Goal: Transaction & Acquisition: Purchase product/service

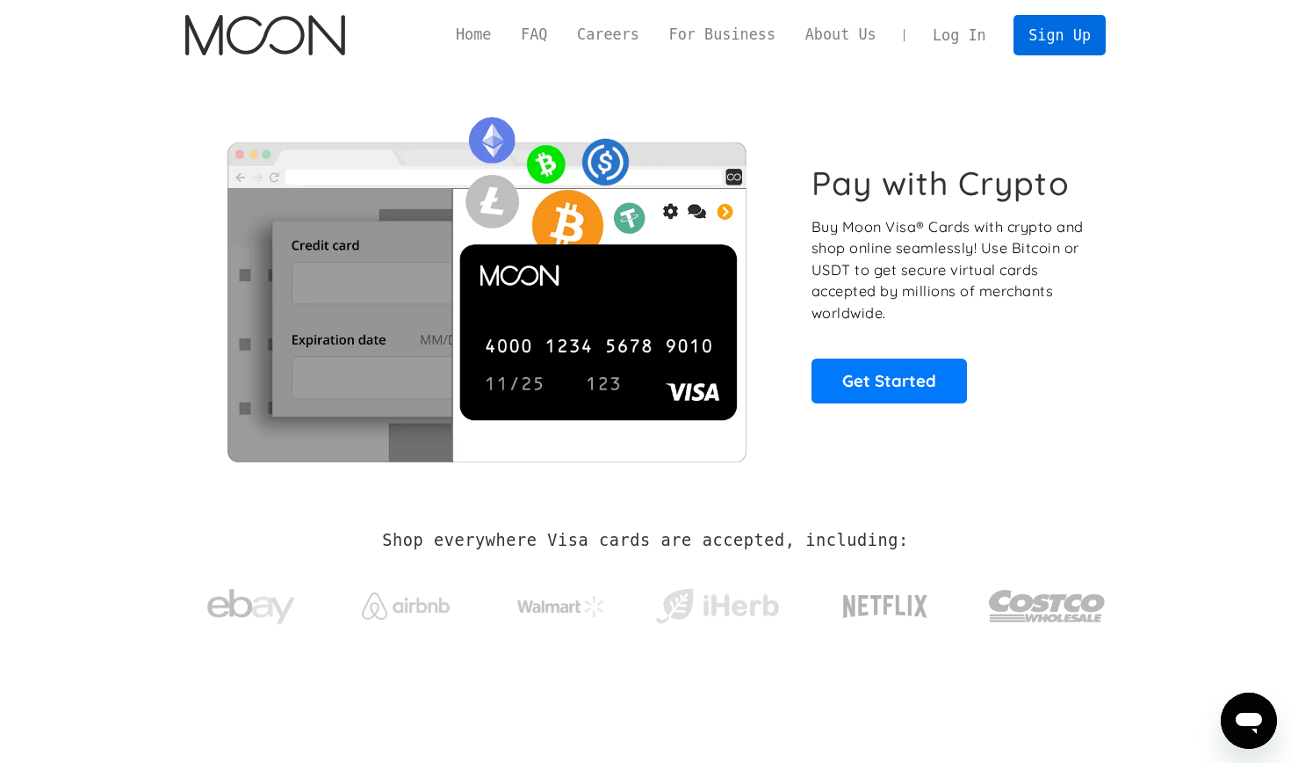
click at [1061, 35] on link "Sign Up" at bounding box center [1059, 35] width 91 height 40
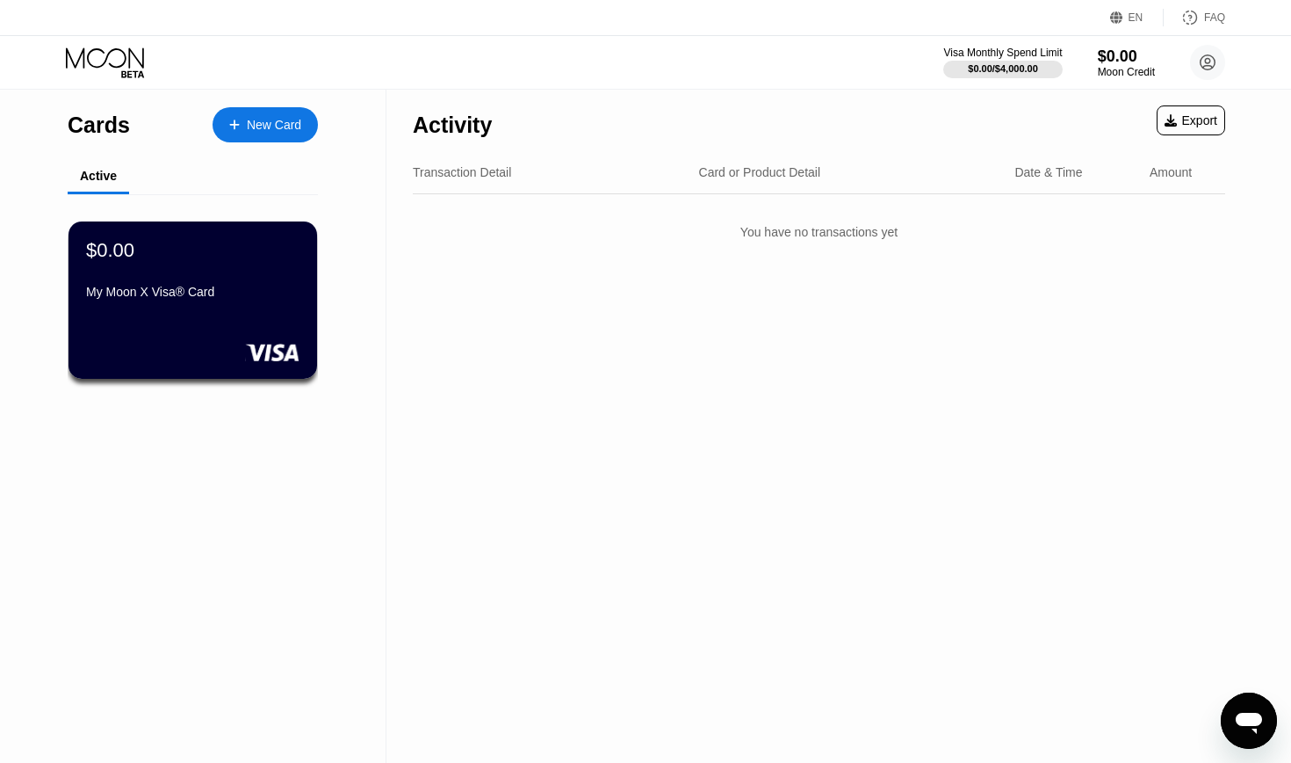
click at [1146, 21] on div "EN" at bounding box center [1137, 18] width 54 height 18
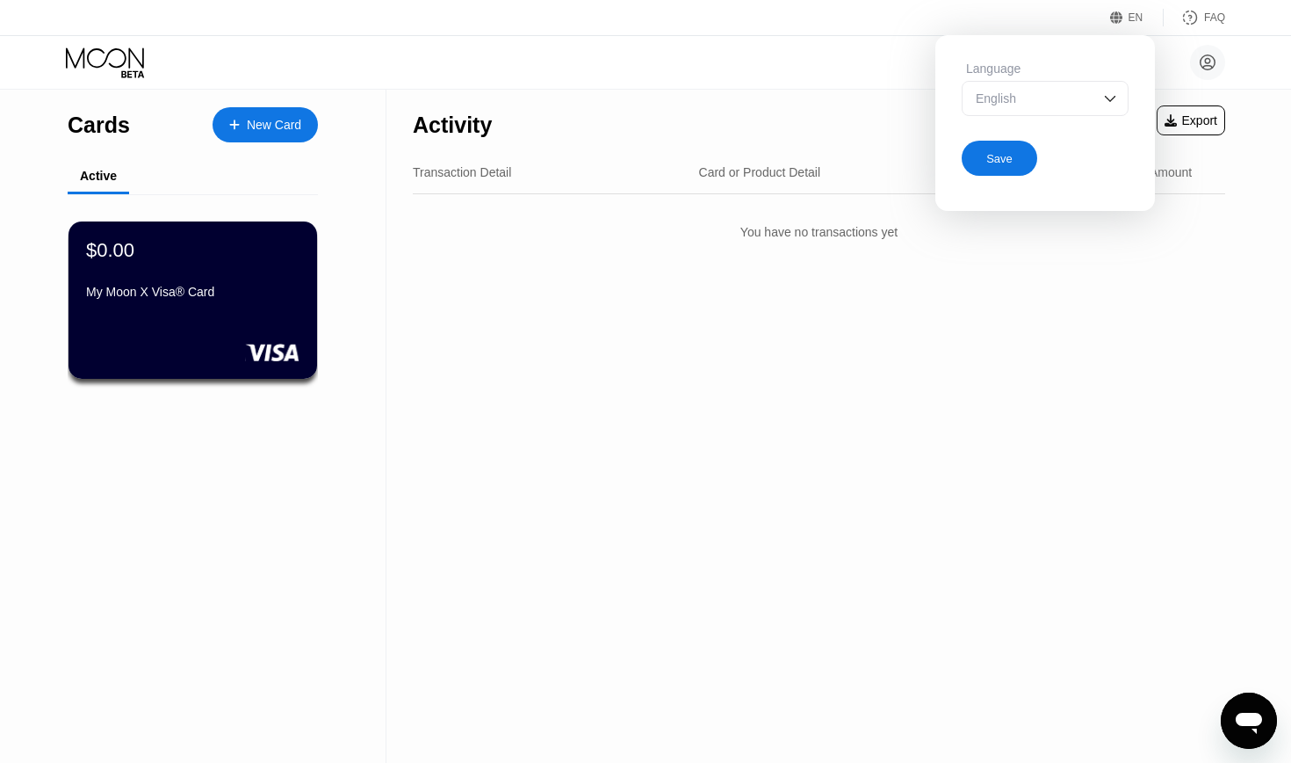
click at [1065, 134] on div "Save" at bounding box center [1045, 155] width 167 height 42
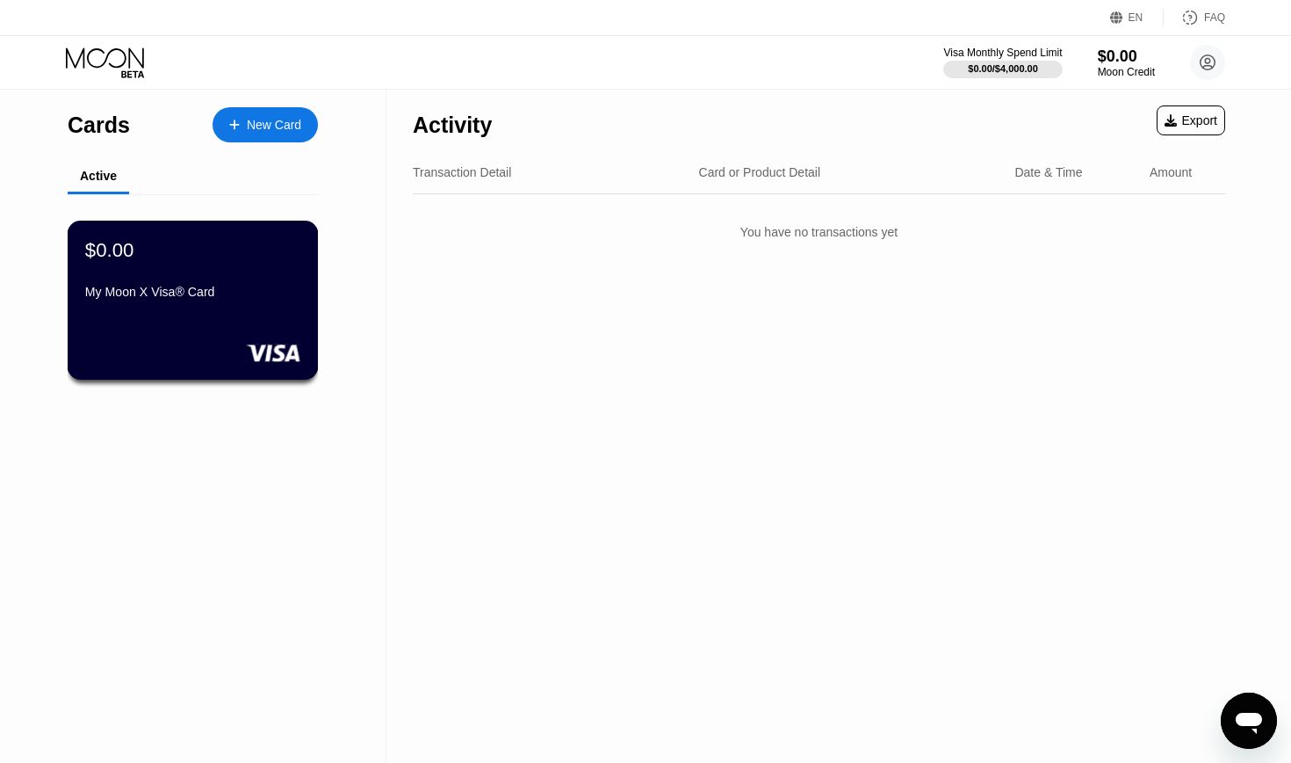
click at [243, 311] on div "$0.00 My Moon X Visa® Card" at bounding box center [193, 300] width 251 height 159
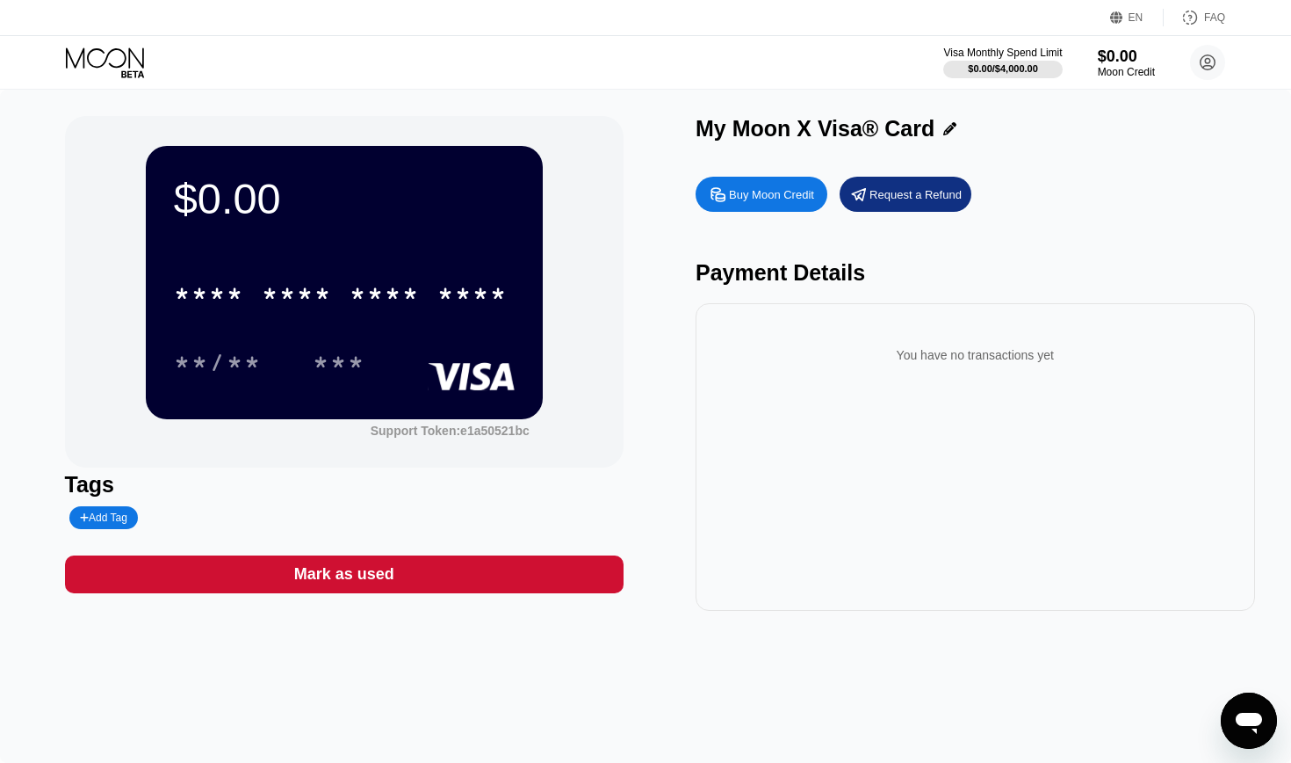
click at [793, 202] on div "Buy Moon Credit" at bounding box center [762, 194] width 132 height 35
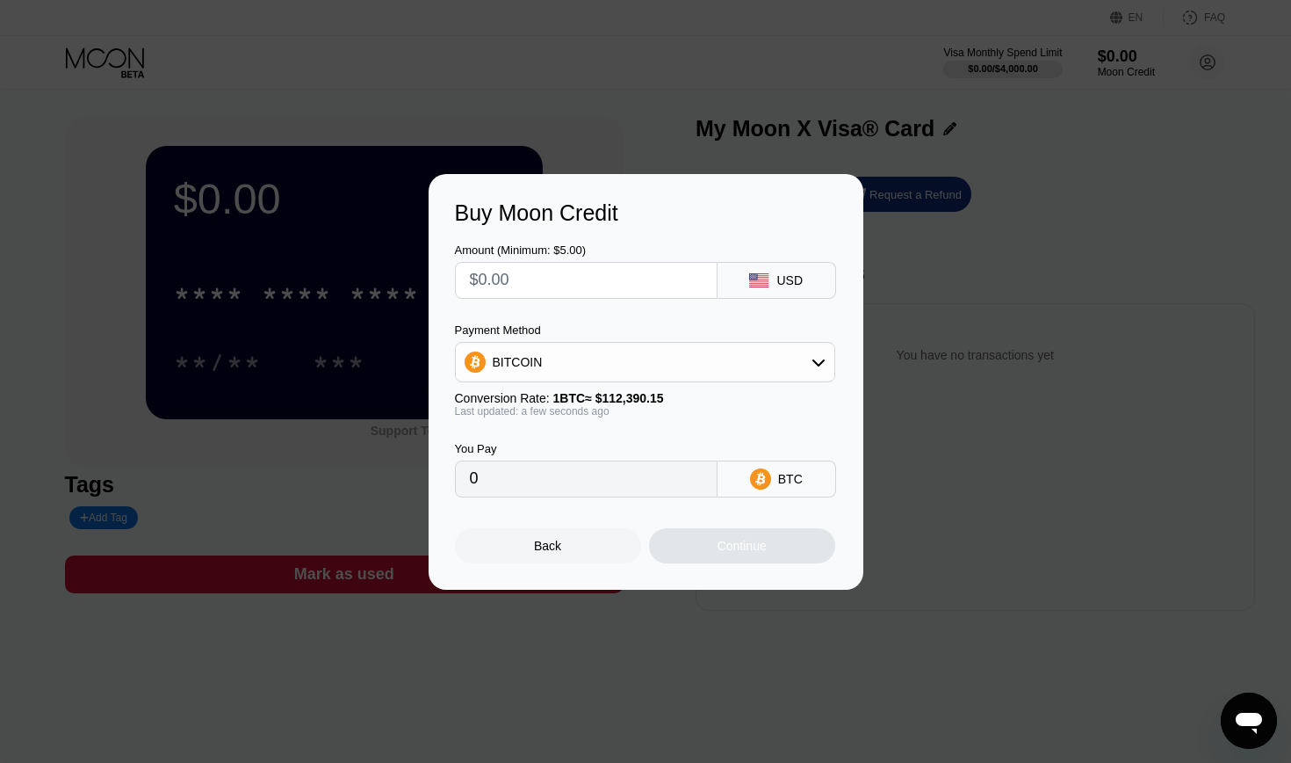
click at [635, 286] on input "text" at bounding box center [586, 280] width 233 height 35
type input "$5"
type input "0.00004449"
click at [611, 332] on div "Payment Method" at bounding box center [645, 329] width 380 height 13
click at [623, 275] on input "$5" at bounding box center [586, 280] width 233 height 35
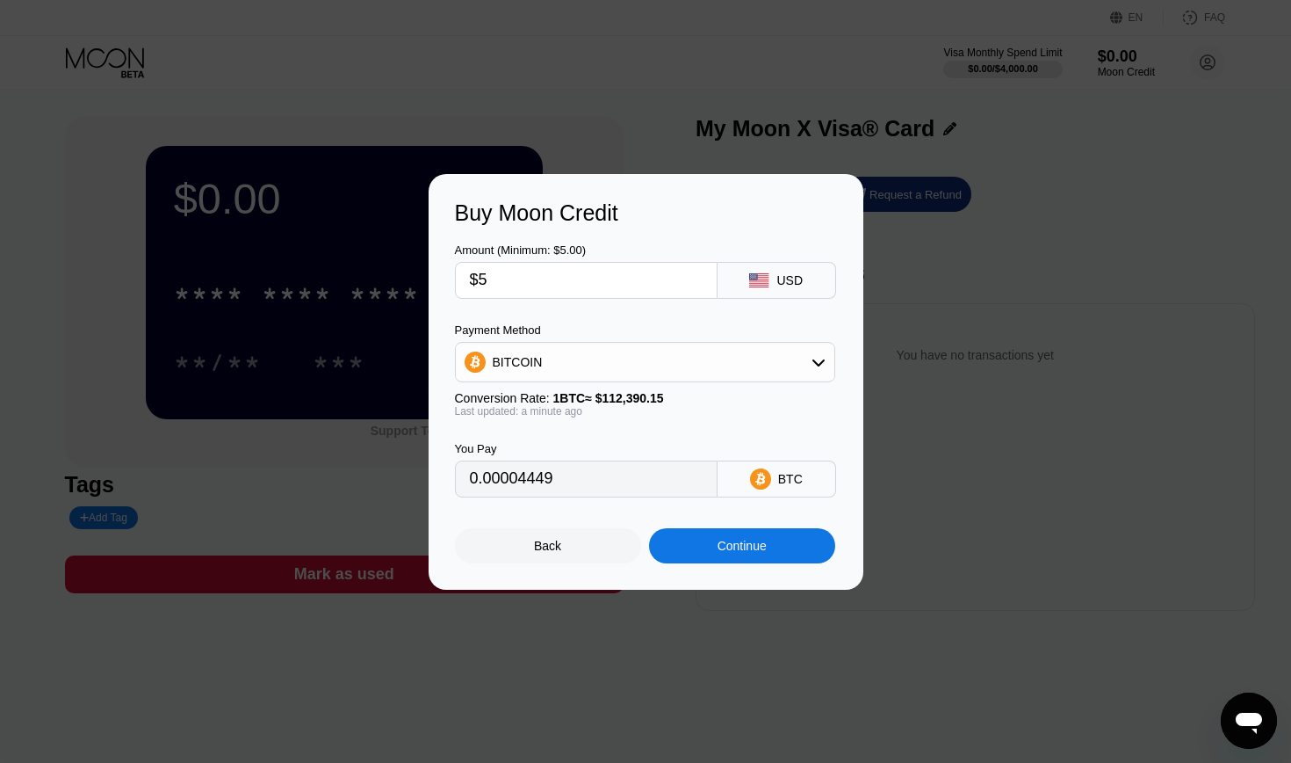
type input "$50"
type input "0.00044488"
type input "$500"
type input "0.00444879"
type input "$5000"
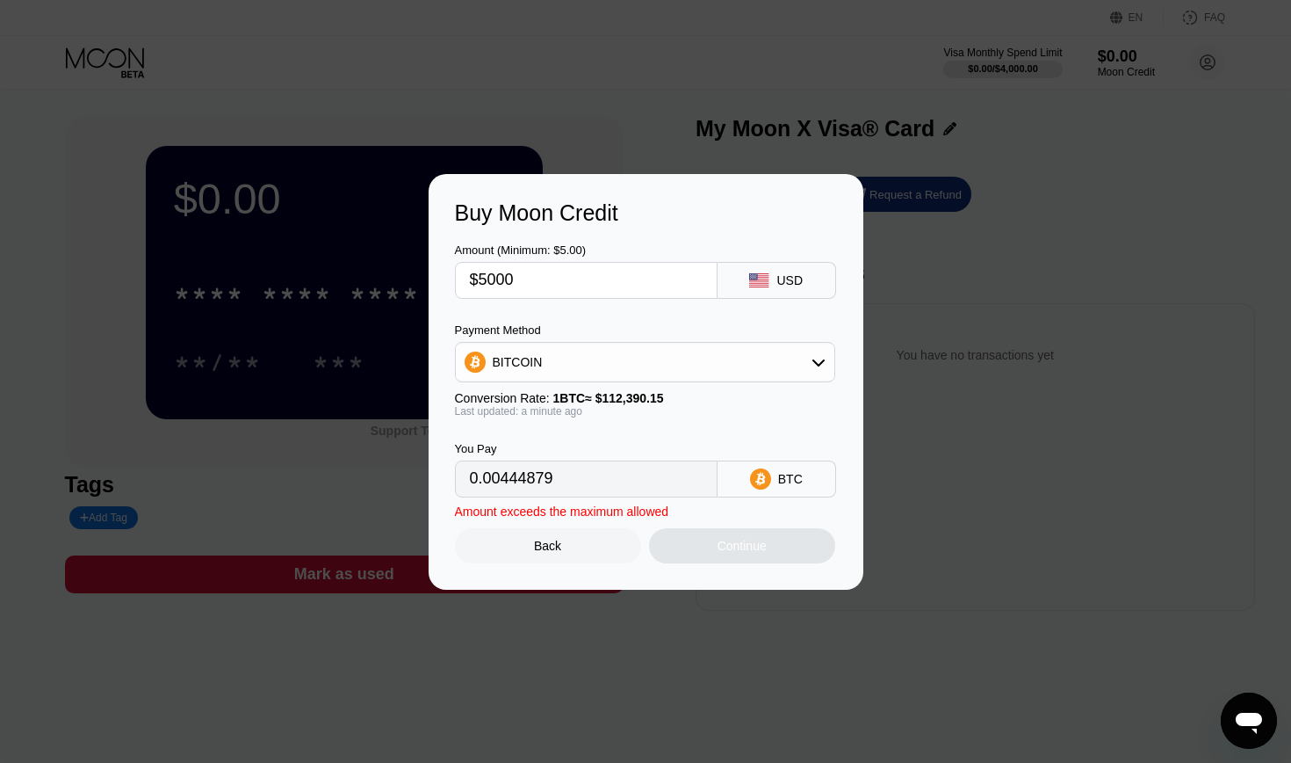
type input "0.04448789"
type input "$500"
type input "0.00444879"
type input "$50"
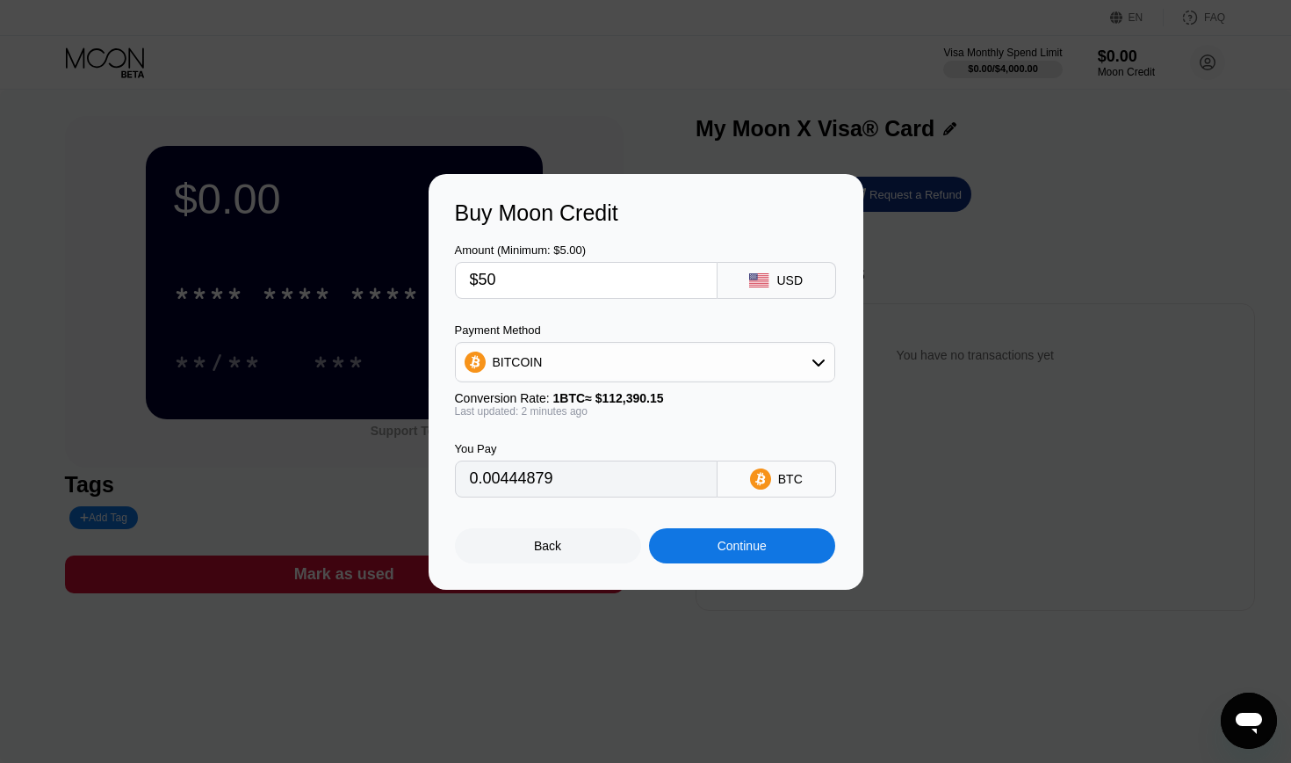
type input "0.00044488"
type input "$5"
click at [719, 358] on div "BITCOIN" at bounding box center [645, 361] width 379 height 35
click at [627, 437] on div "USDT on TRON" at bounding box center [645, 448] width 370 height 35
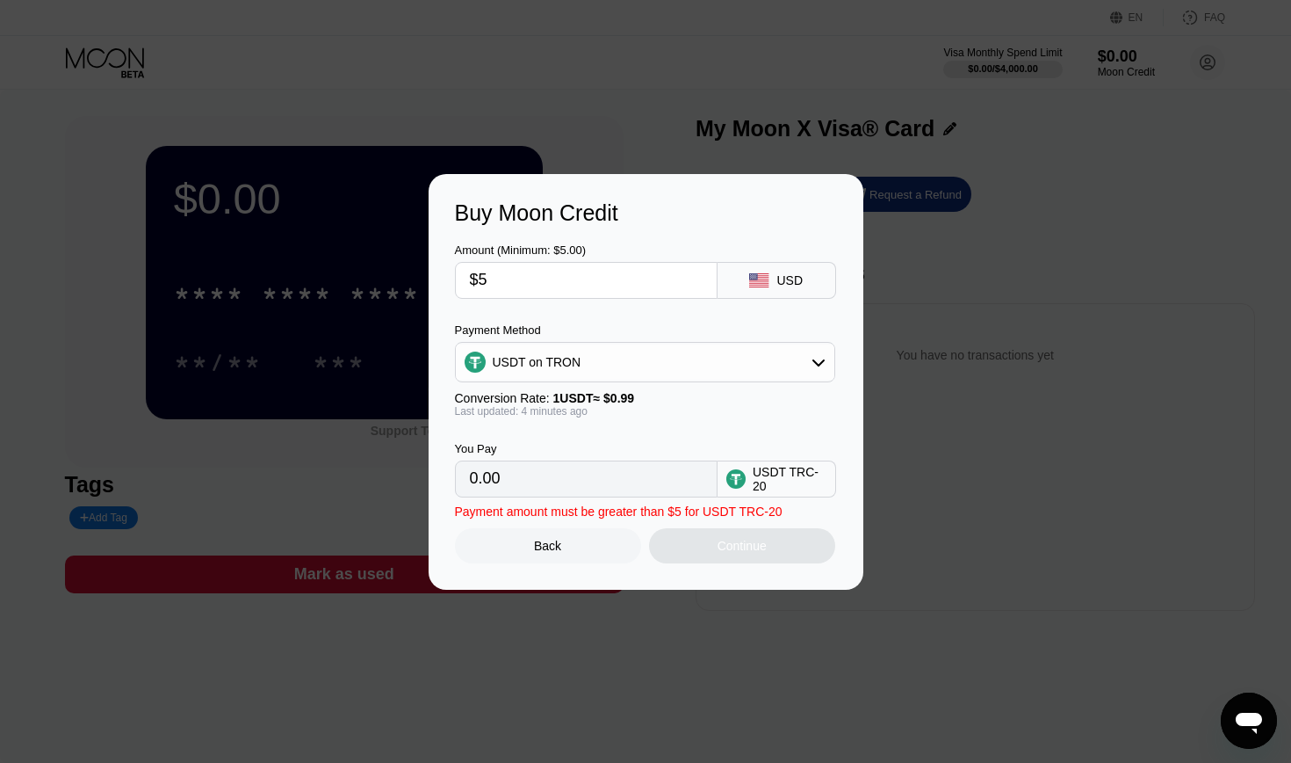
type input "5.05"
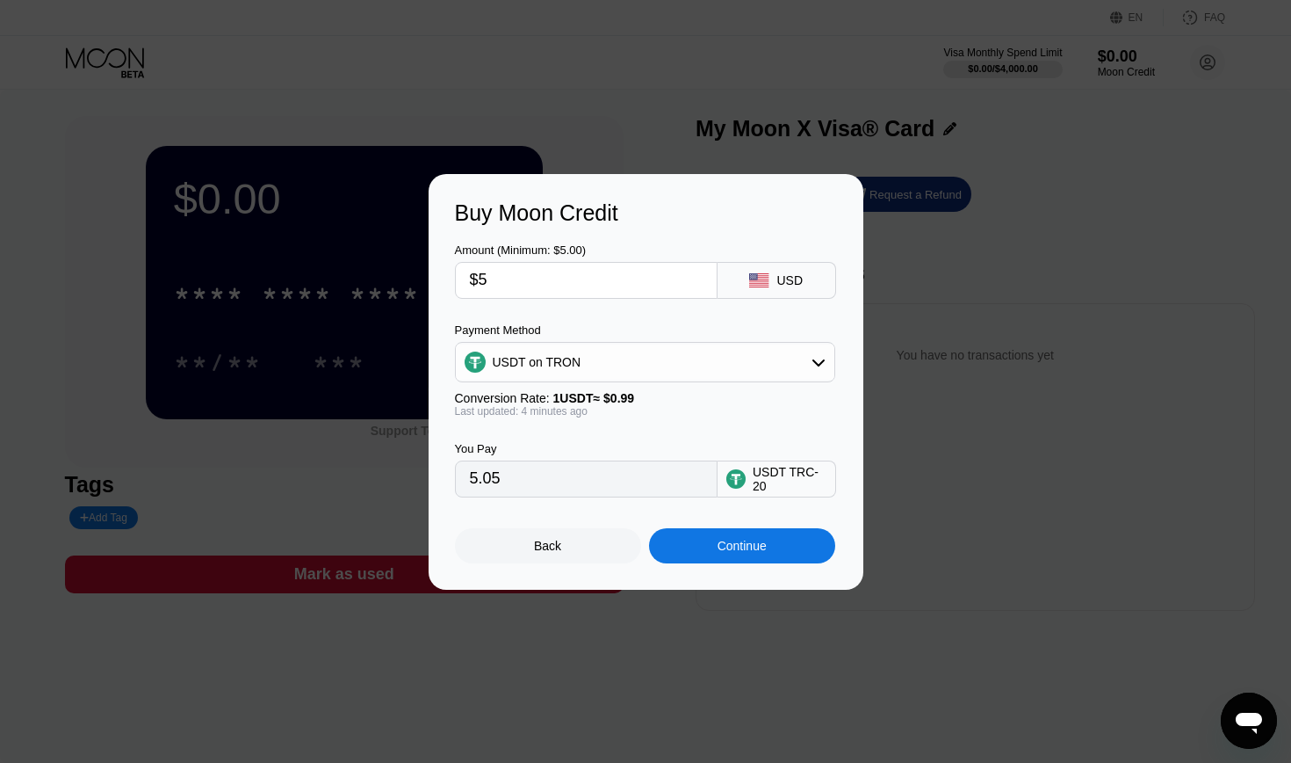
click at [583, 455] on div "You Pay" at bounding box center [586, 448] width 263 height 13
drag, startPoint x: 553, startPoint y: 401, endPoint x: 575, endPoint y: 403, distance: 22.1
click at [575, 407] on div "Conversion Rate: 1 USDT ≈ $0.99 Last updated: 4 minutes ago" at bounding box center [645, 404] width 380 height 26
click at [589, 406] on div "Last updated: 4 minutes ago" at bounding box center [645, 411] width 380 height 12
drag, startPoint x: 618, startPoint y: 414, endPoint x: 556, endPoint y: 395, distance: 64.2
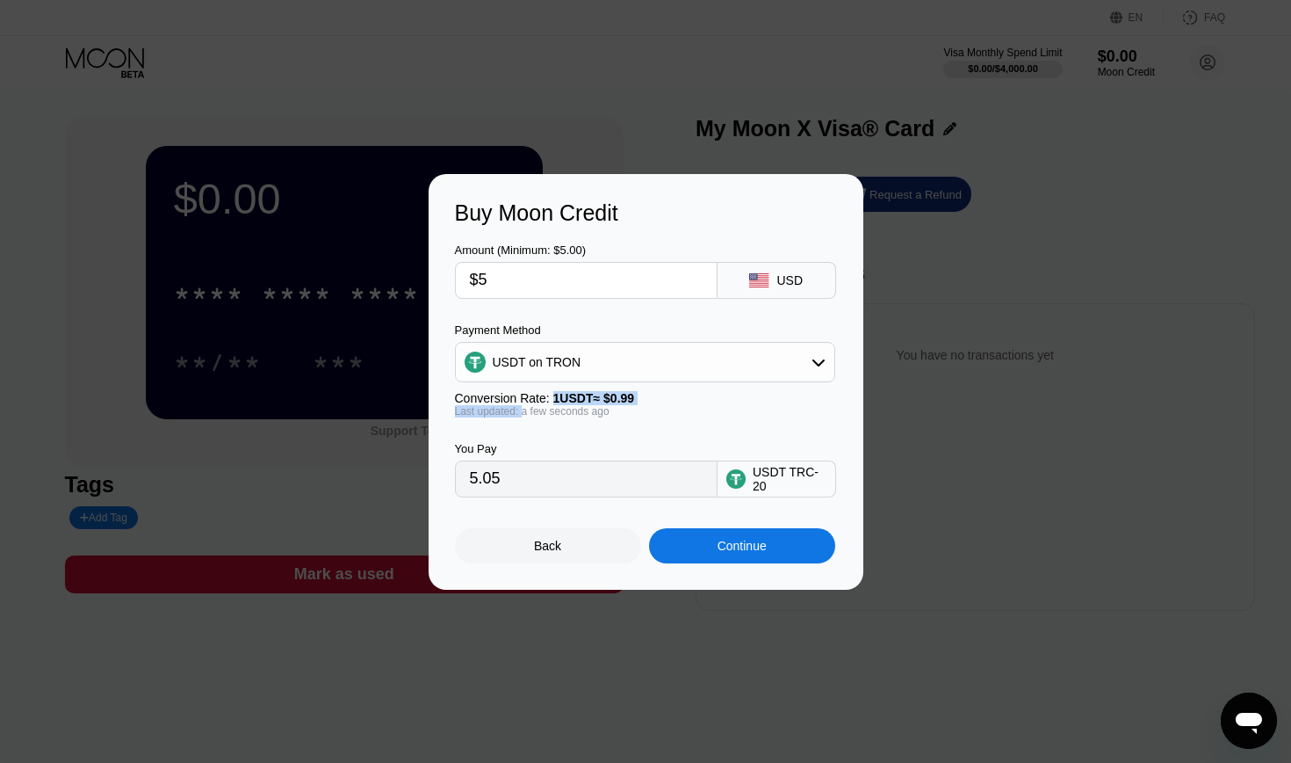
click at [556, 395] on div "Conversion Rate: 1 USDT ≈ $0.99 Last updated: a few seconds ago" at bounding box center [645, 404] width 380 height 26
click at [557, 395] on span "1 USDT ≈ $0.99" at bounding box center [594, 398] width 82 height 14
drag, startPoint x: 555, startPoint y: 401, endPoint x: 657, endPoint y: 428, distance: 105.5
click at [657, 430] on div "Amount (Minimum: $5.00) $5 USD Payment Method USDT on TRON Conversion Rate: 1 U…" at bounding box center [646, 361] width 382 height 271
click at [672, 441] on div "You Pay 5.05 USDT TRC-20" at bounding box center [646, 457] width 382 height 80
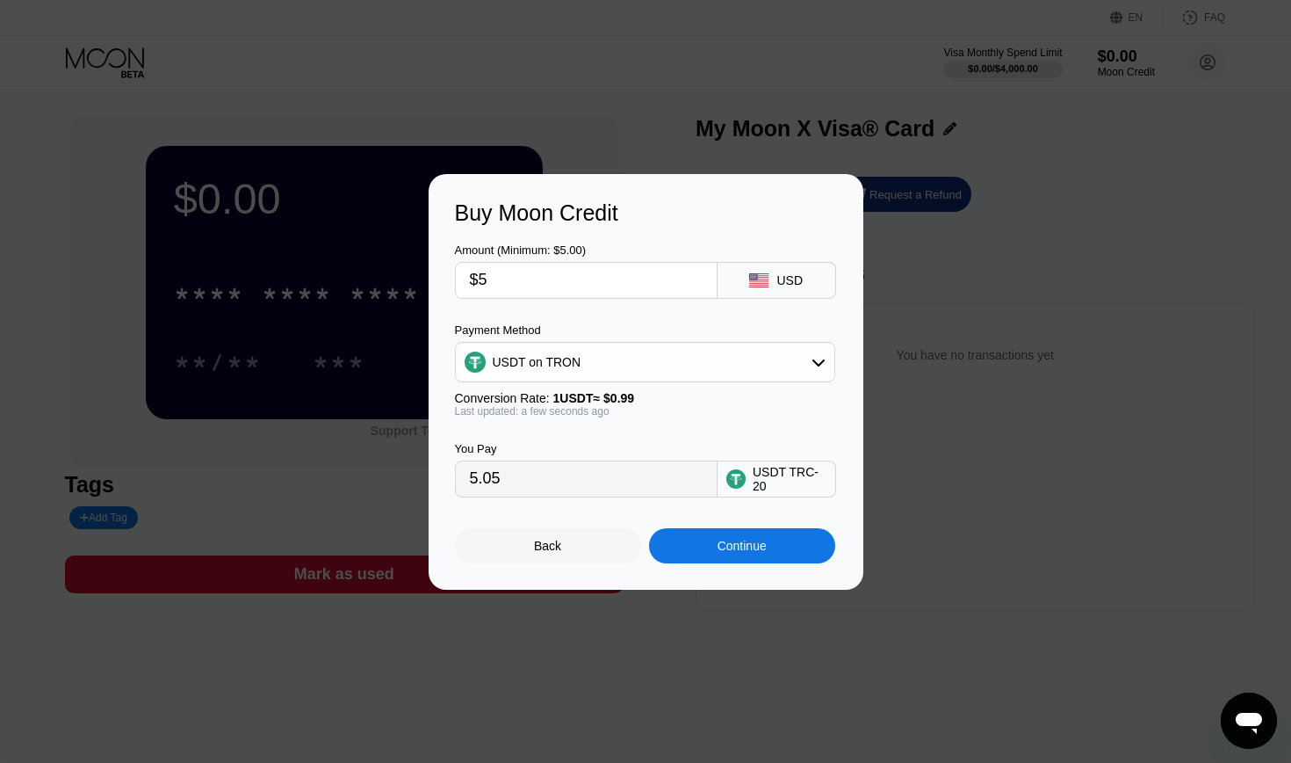
click at [658, 403] on div "Conversion Rate: 1 USDT ≈ $0.99" at bounding box center [645, 398] width 380 height 14
drag, startPoint x: 622, startPoint y: 421, endPoint x: 551, endPoint y: 401, distance: 73.7
click at [551, 401] on div "Amount (Minimum: $5.00) $5 USD Payment Method USDT on TRON Conversion Rate: 1 U…" at bounding box center [646, 361] width 382 height 271
drag, startPoint x: 551, startPoint y: 401, endPoint x: 659, endPoint y: 423, distance: 110.3
click at [659, 427] on div "Amount (Minimum: $5.00) $5 USD Payment Method USDT on TRON Conversion Rate: 1 U…" at bounding box center [646, 361] width 382 height 271
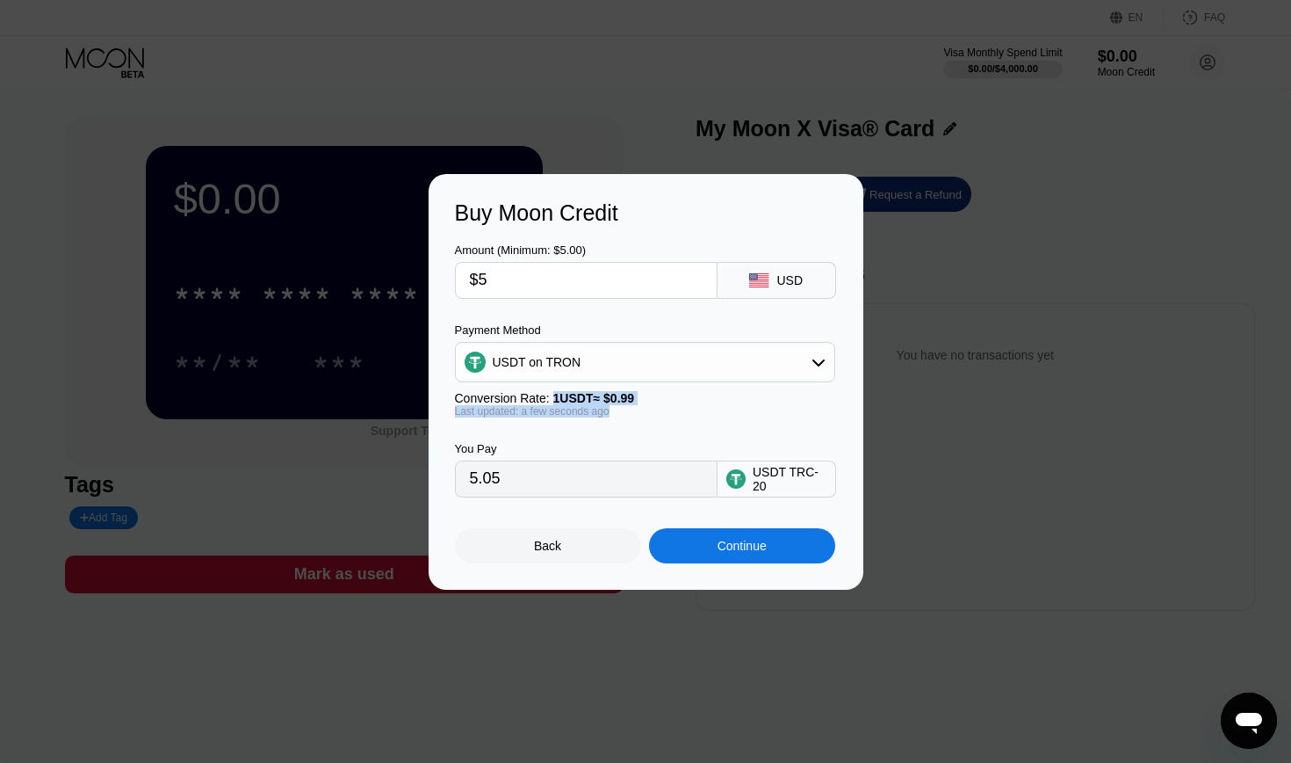
drag, startPoint x: 639, startPoint y: 409, endPoint x: 553, endPoint y: 394, distance: 87.4
click at [553, 394] on div "Conversion Rate: 1 USDT ≈ $0.99 Last updated: a few seconds ago" at bounding box center [645, 404] width 380 height 26
drag, startPoint x: 662, startPoint y: 400, endPoint x: 540, endPoint y: 387, distance: 121.9
click at [540, 387] on div "Payment Method USDT on TRON Conversion Rate: 1 USDT ≈ $0.99 Last updated: a few…" at bounding box center [645, 370] width 380 height 94
click at [547, 391] on div "Conversion Rate: 1 USDT ≈ $0.99" at bounding box center [645, 398] width 380 height 14
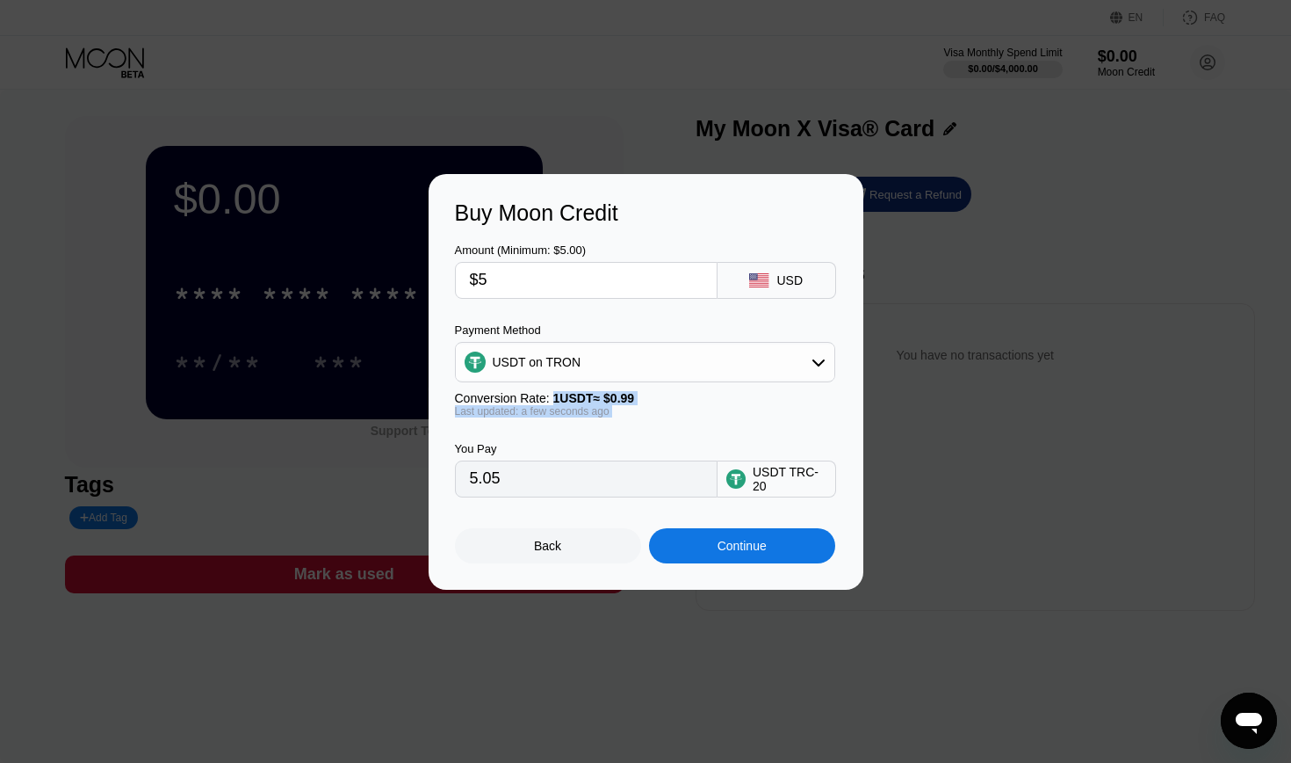
drag, startPoint x: 556, startPoint y: 397, endPoint x: 635, endPoint y: 417, distance: 81.6
click at [635, 420] on div "Amount (Minimum: $5.00) $5 USD Payment Method USDT on TRON Conversion Rate: 1 U…" at bounding box center [646, 361] width 382 height 271
click at [663, 418] on div "You Pay 5.05 USDT TRC-20" at bounding box center [646, 457] width 382 height 80
click at [654, 413] on div "Last updated: a minute ago" at bounding box center [645, 411] width 380 height 12
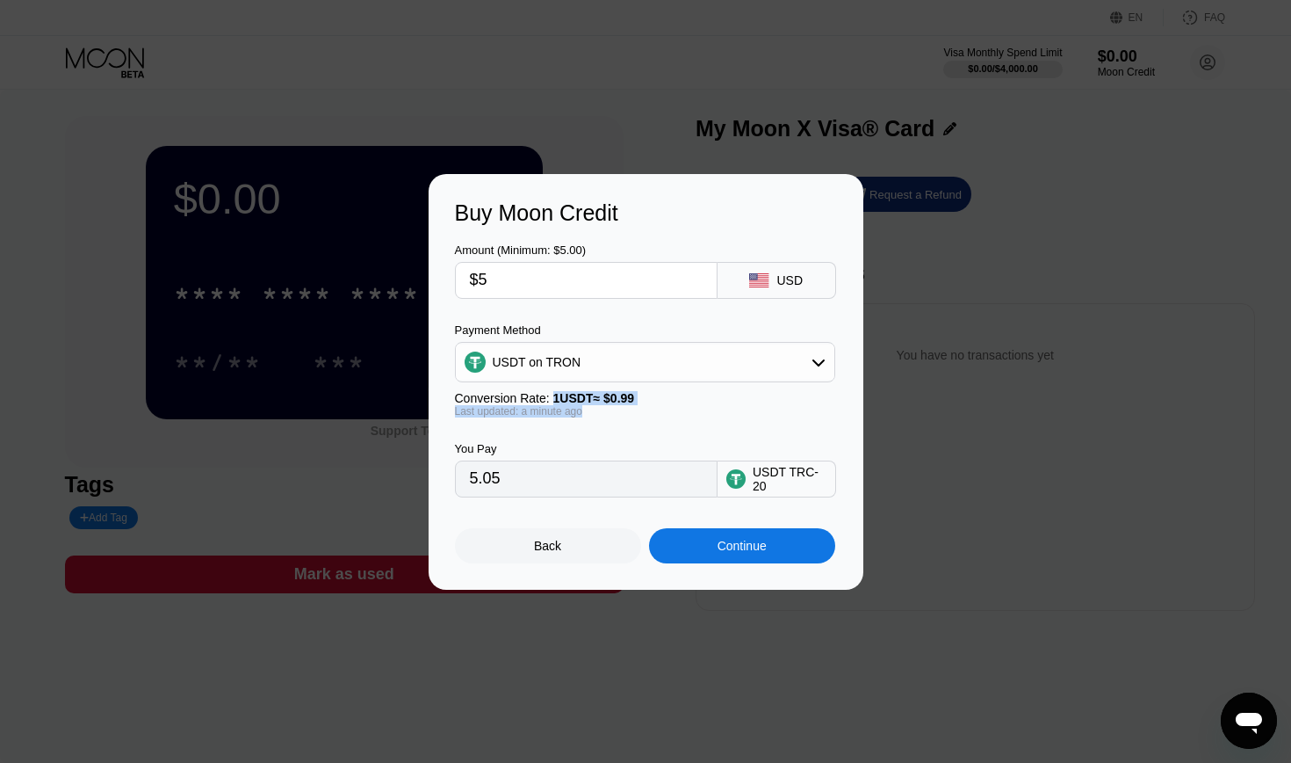
drag, startPoint x: 553, startPoint y: 399, endPoint x: 604, endPoint y: 414, distance: 53.1
click at [604, 414] on div "Conversion Rate: 1 USDT ≈ $0.99 Last updated: a minute ago" at bounding box center [645, 404] width 380 height 26
click at [604, 414] on div "Last updated: a minute ago" at bounding box center [645, 411] width 380 height 12
